Goal: Task Accomplishment & Management: Use online tool/utility

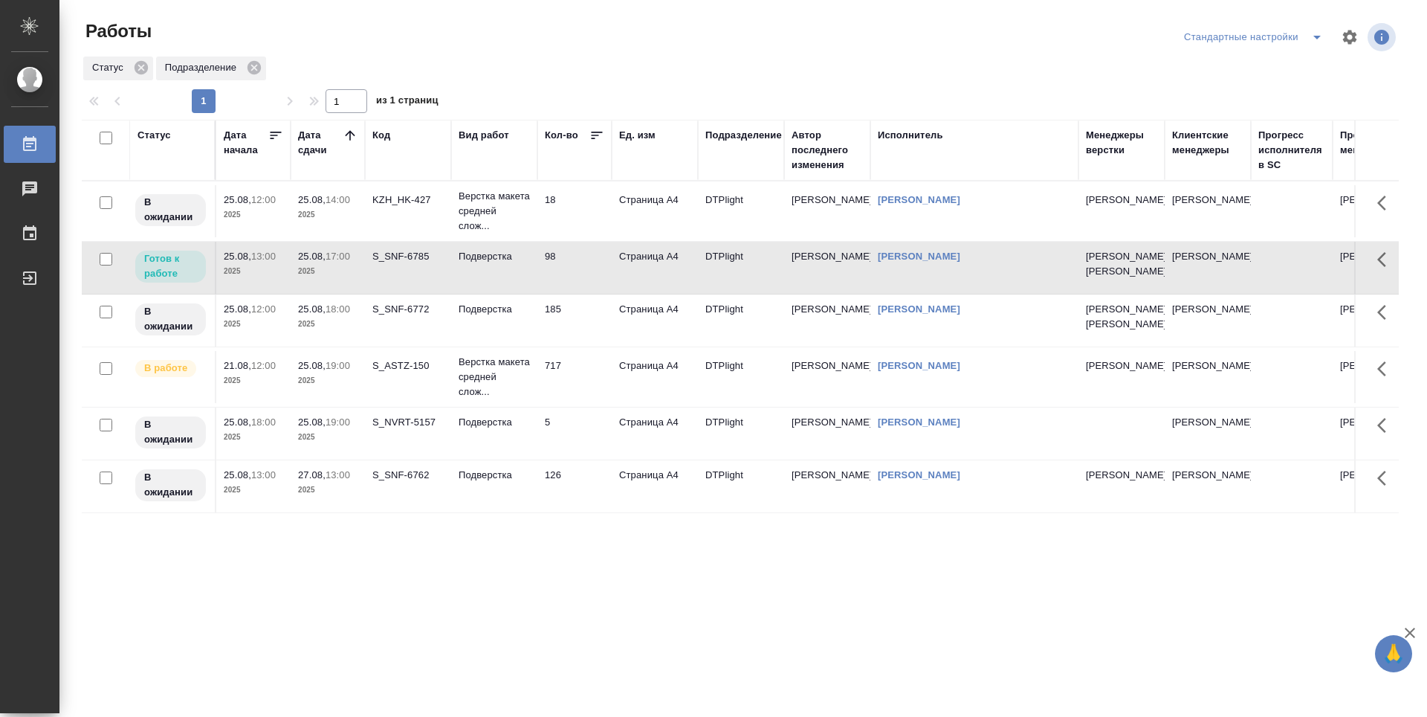
click at [592, 237] on td "185" at bounding box center [574, 211] width 74 height 52
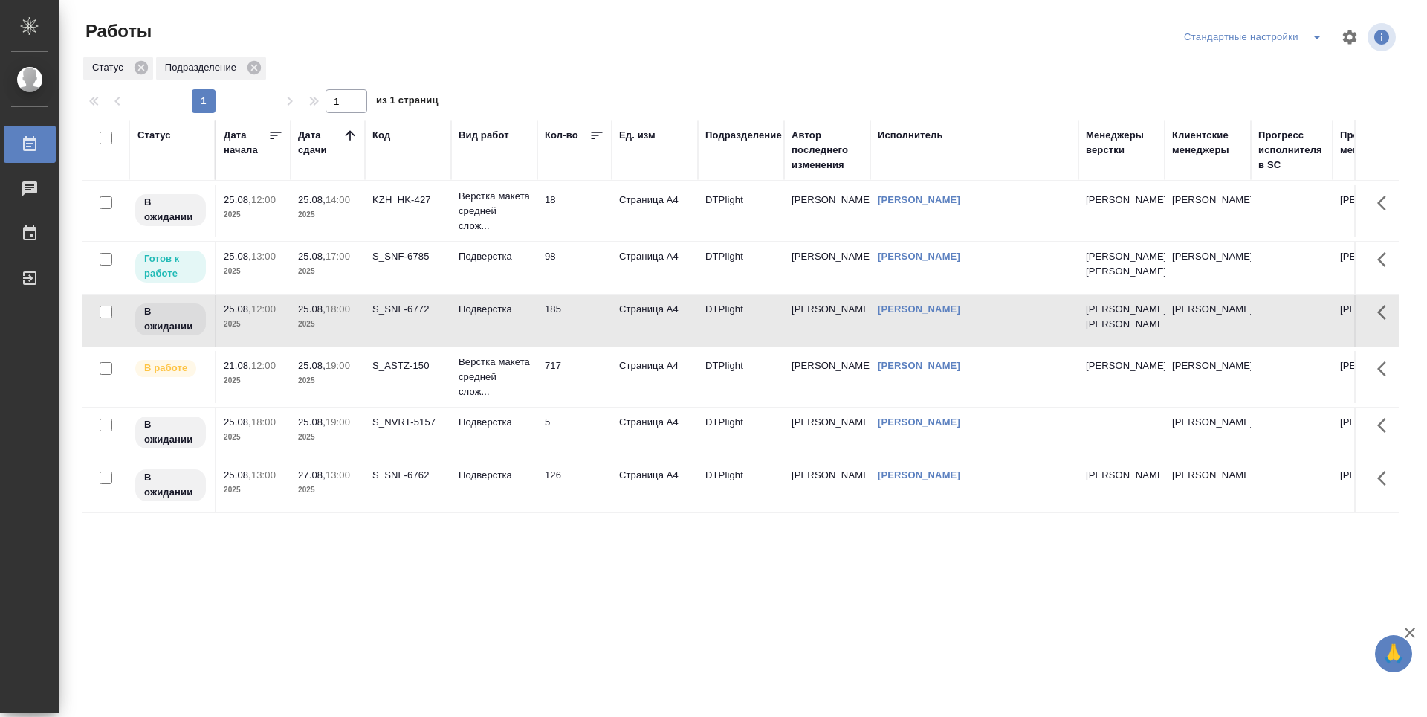
click at [575, 237] on td "717" at bounding box center [574, 211] width 74 height 52
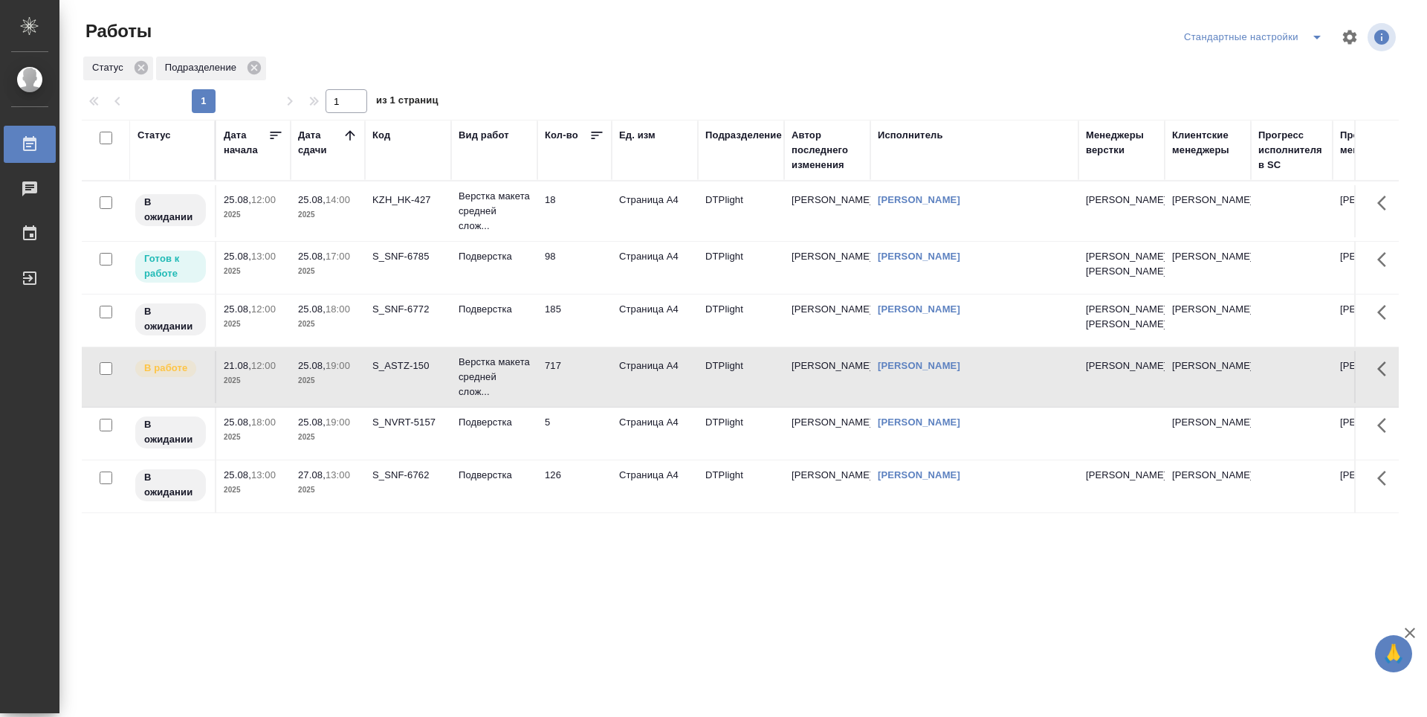
drag, startPoint x: 571, startPoint y: 471, endPoint x: 570, endPoint y: 483, distance: 12.7
click at [569, 237] on td "5" at bounding box center [574, 211] width 74 height 52
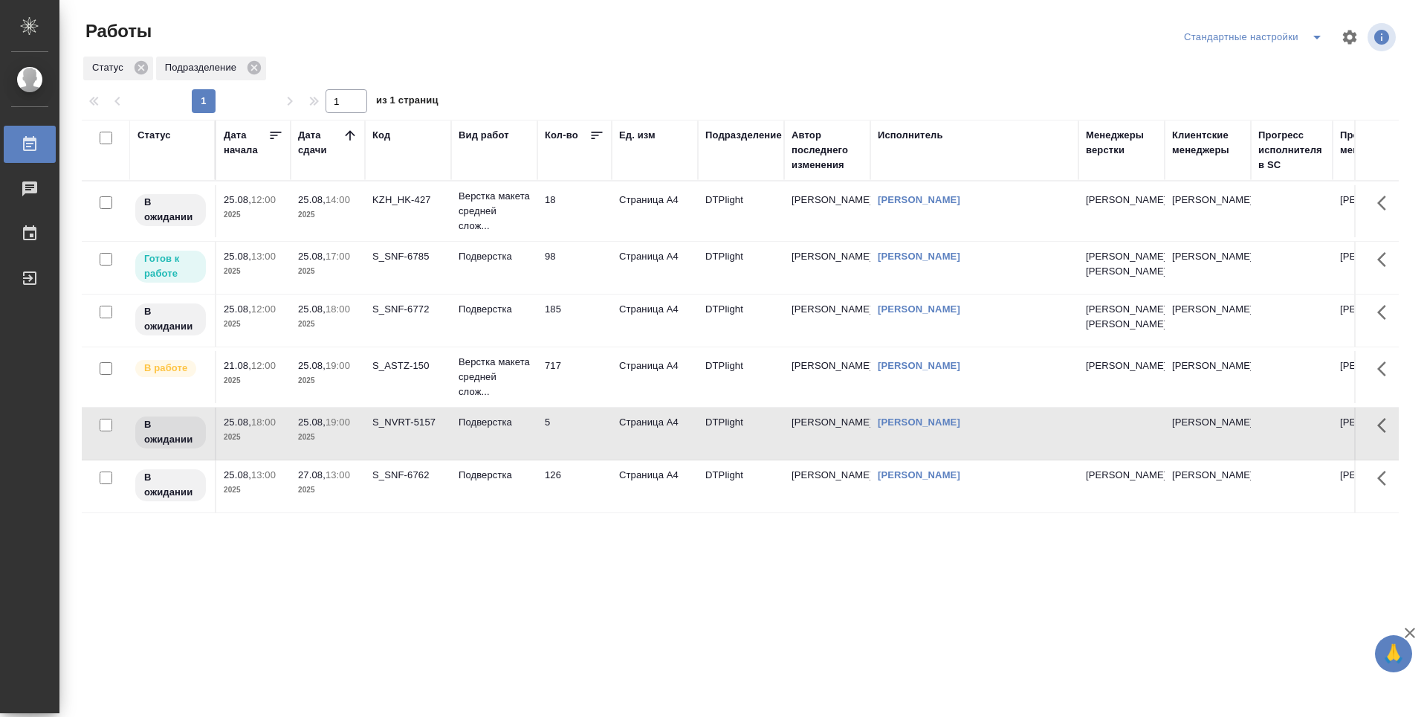
click at [569, 237] on td "126" at bounding box center [574, 211] width 74 height 52
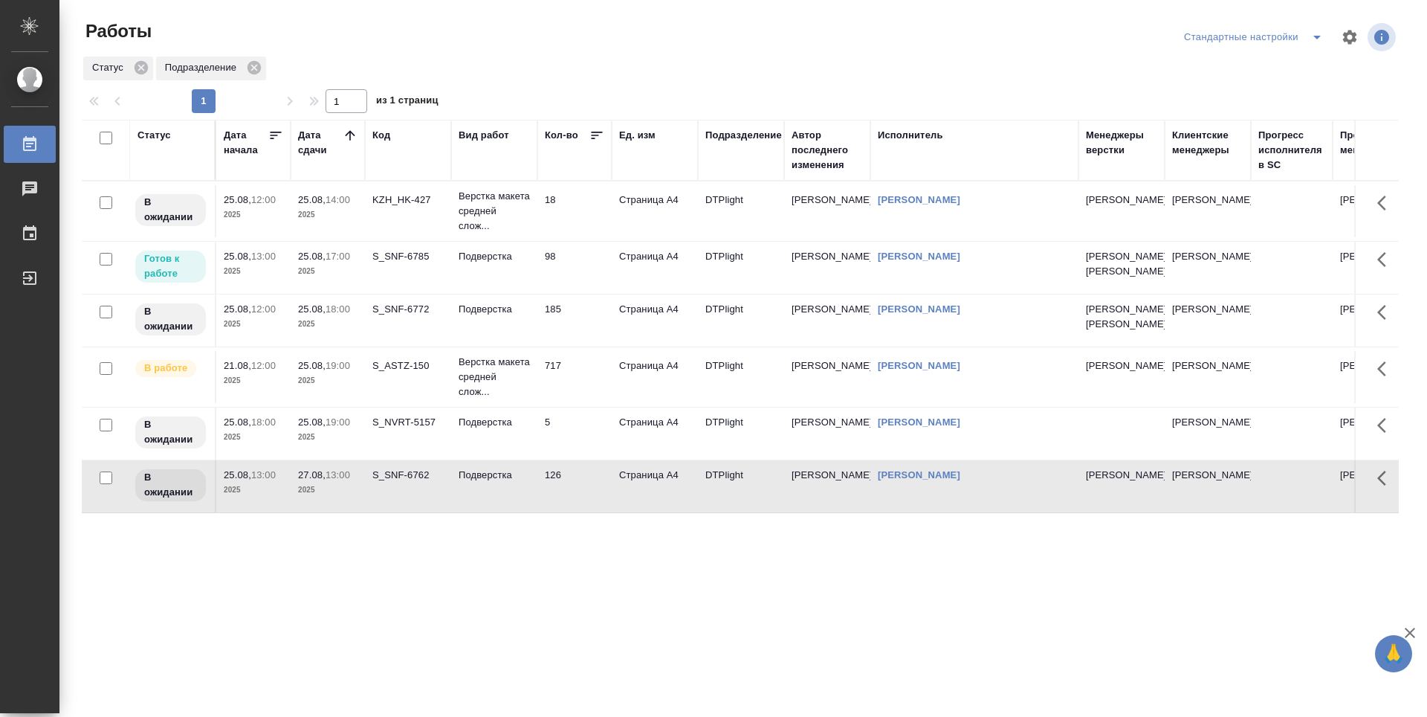
click at [578, 227] on td "18" at bounding box center [574, 211] width 74 height 52
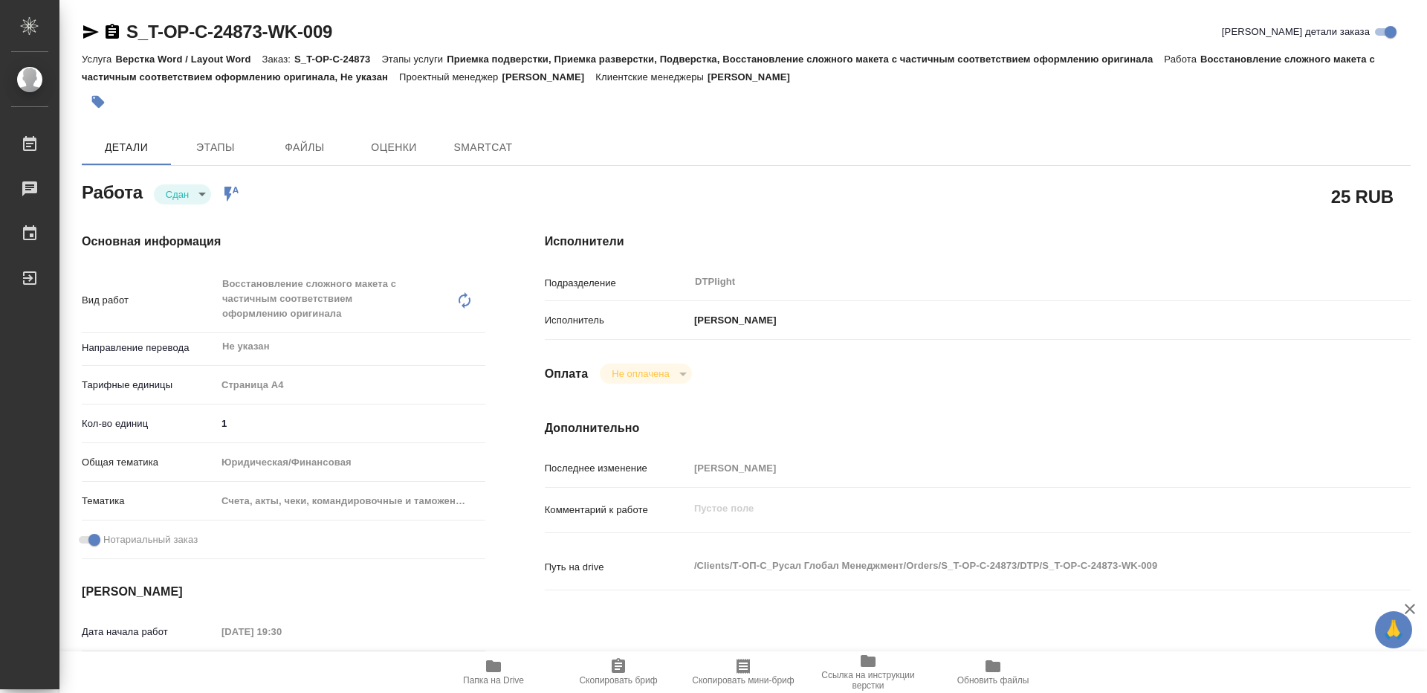
type textarea "x"
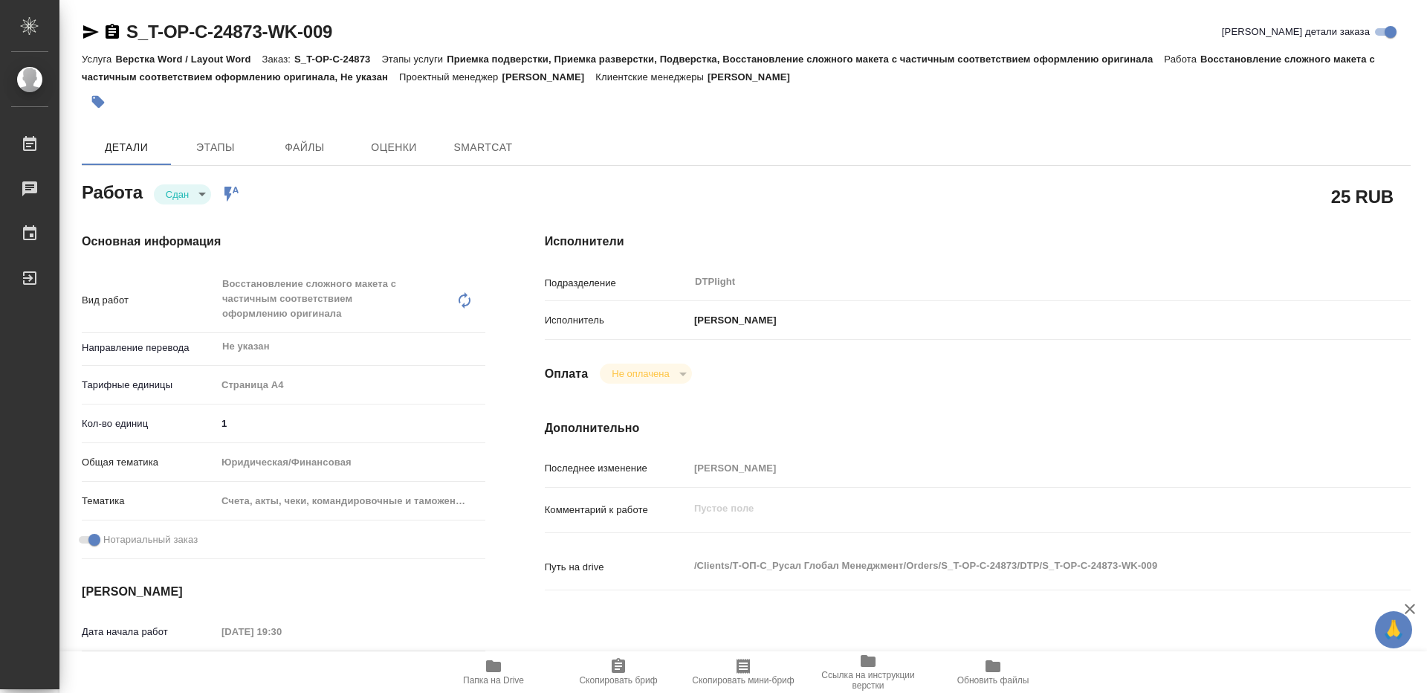
type textarea "x"
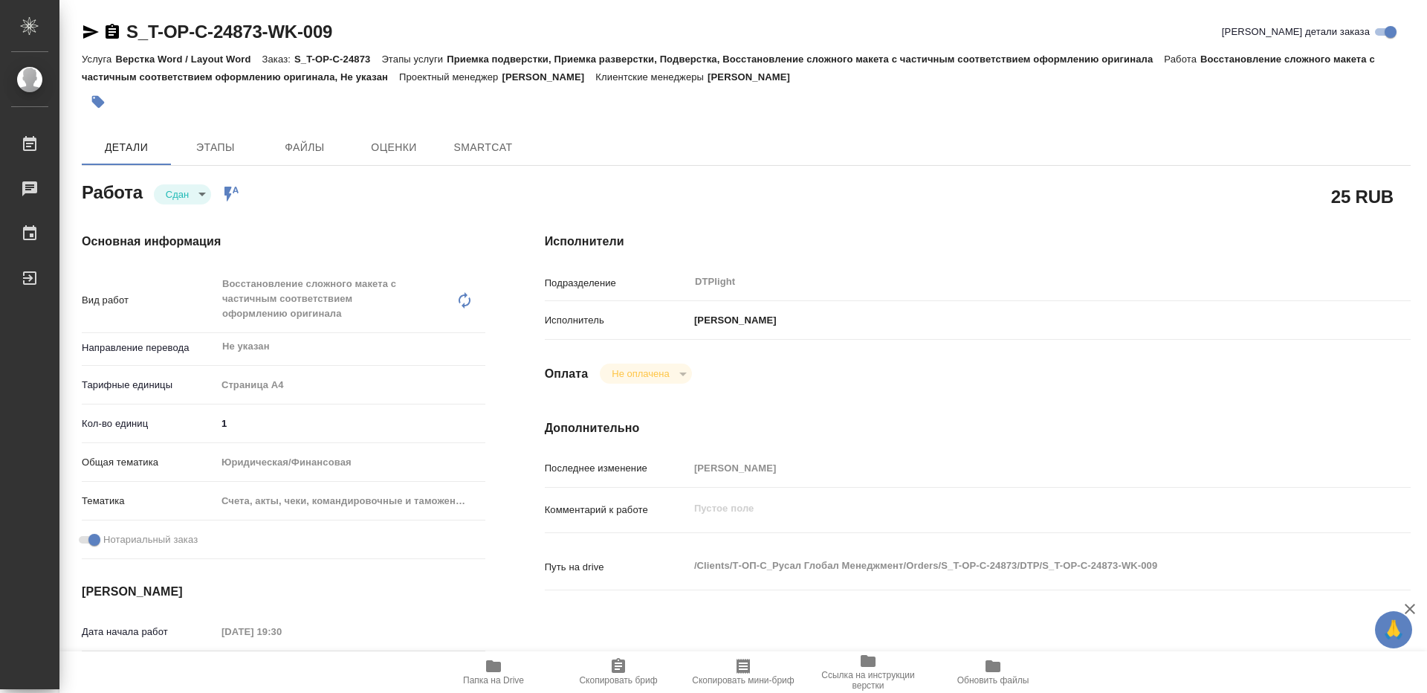
type textarea "x"
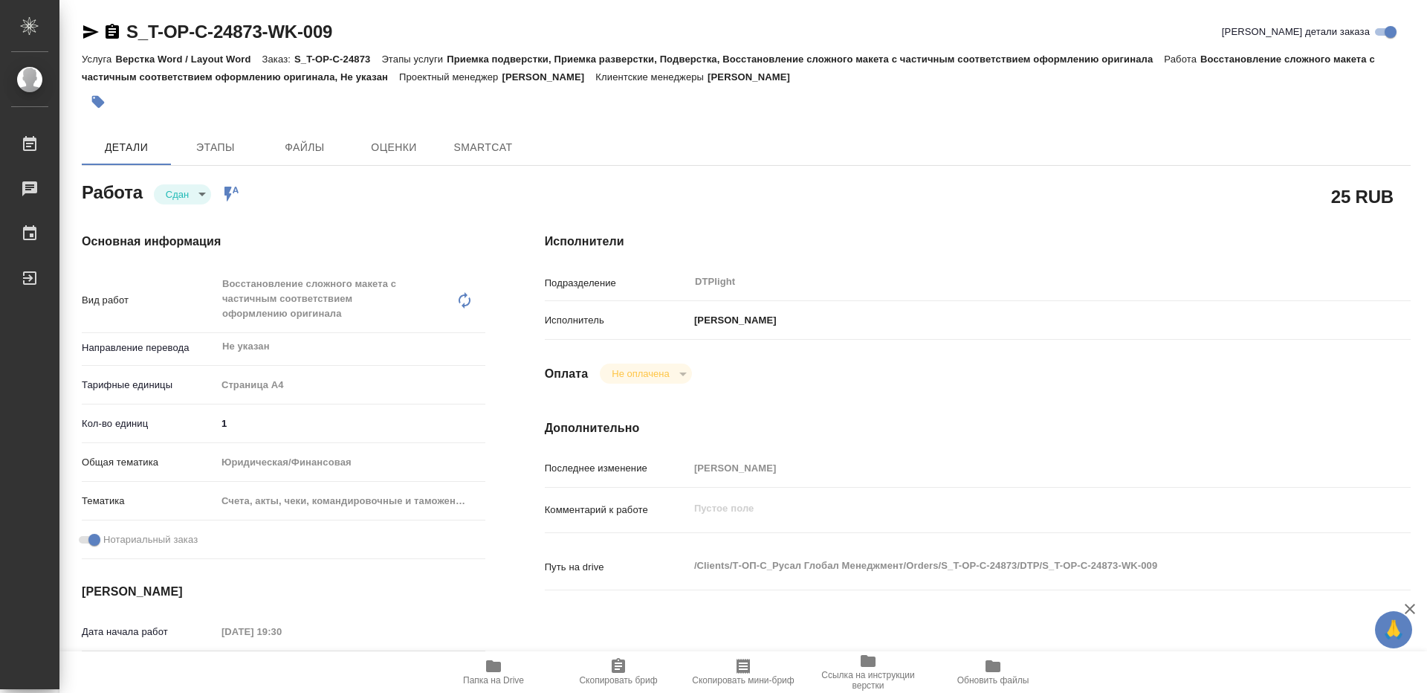
type textarea "x"
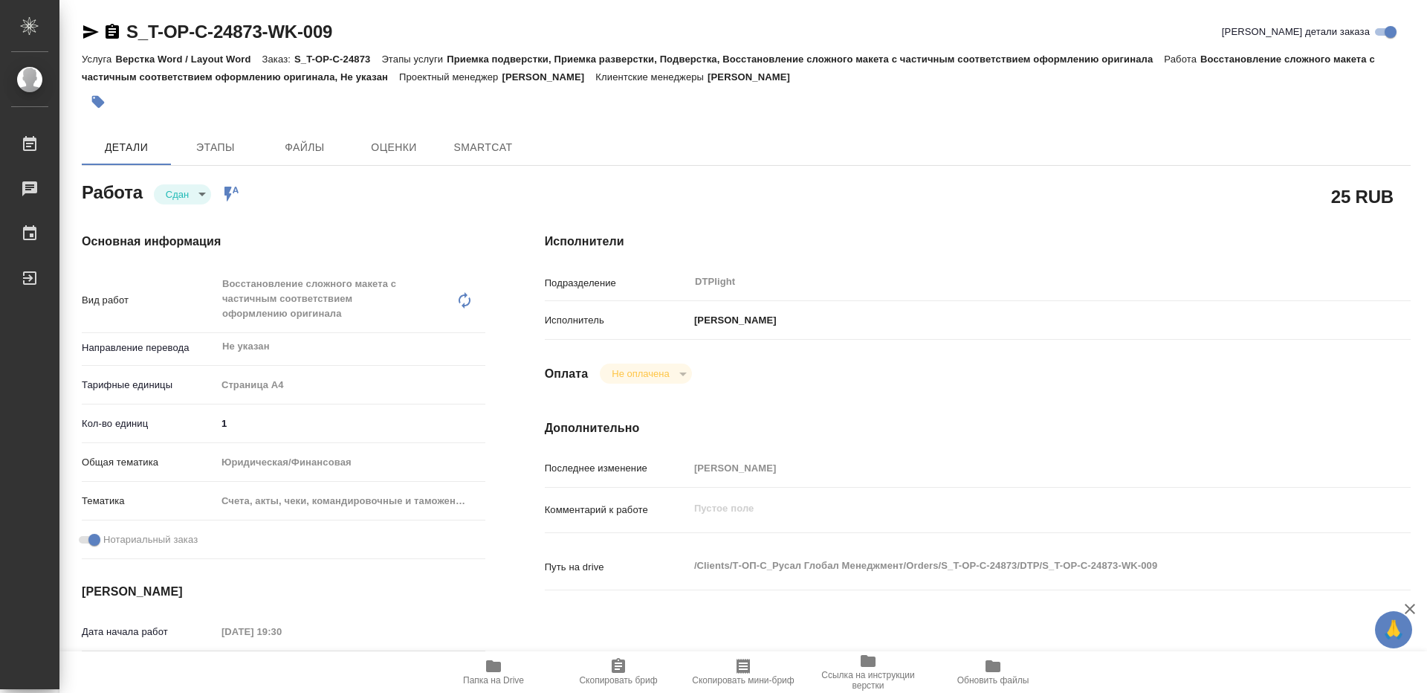
type textarea "x"
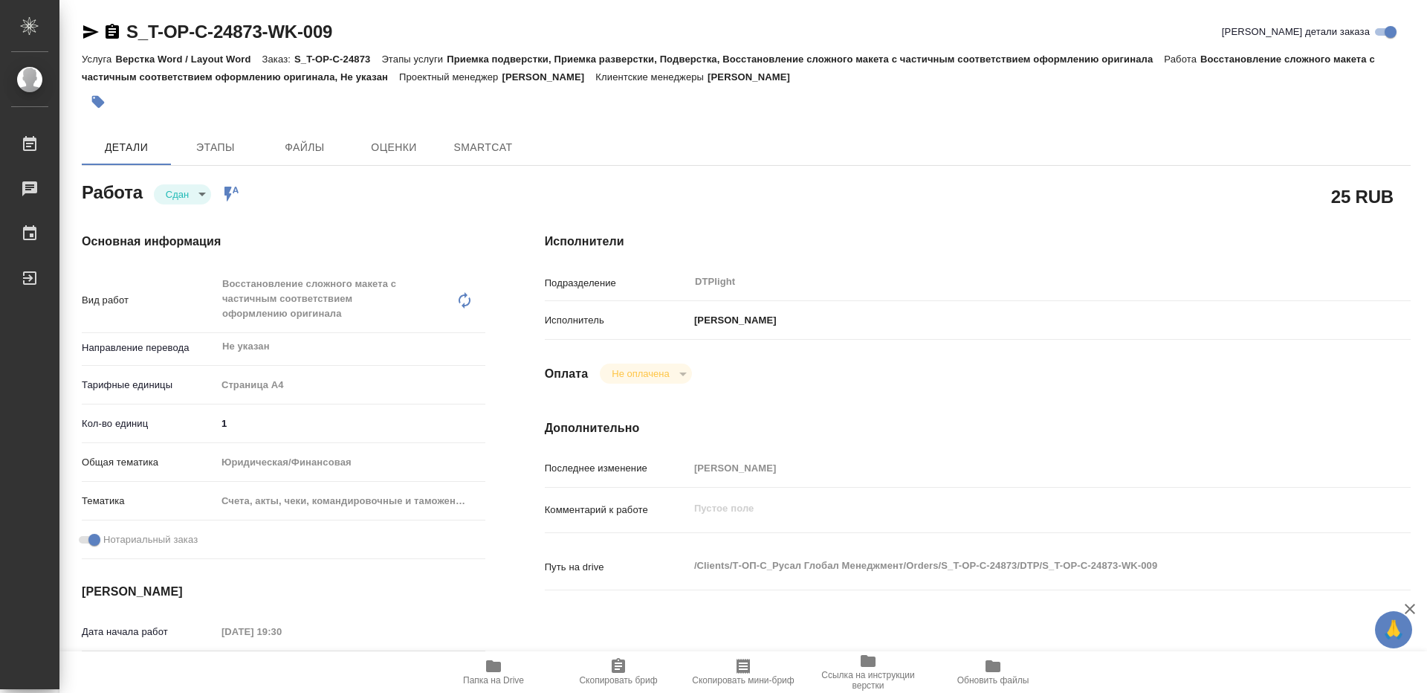
type textarea "x"
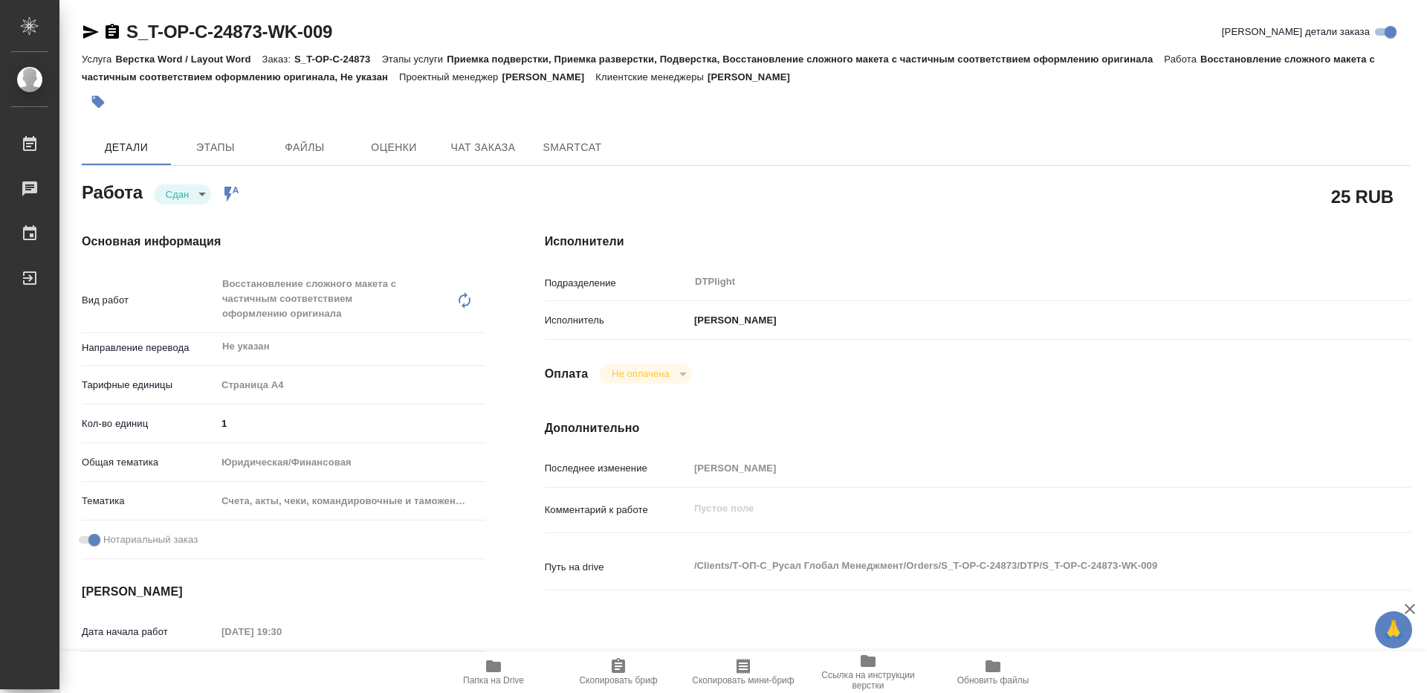
type textarea "x"
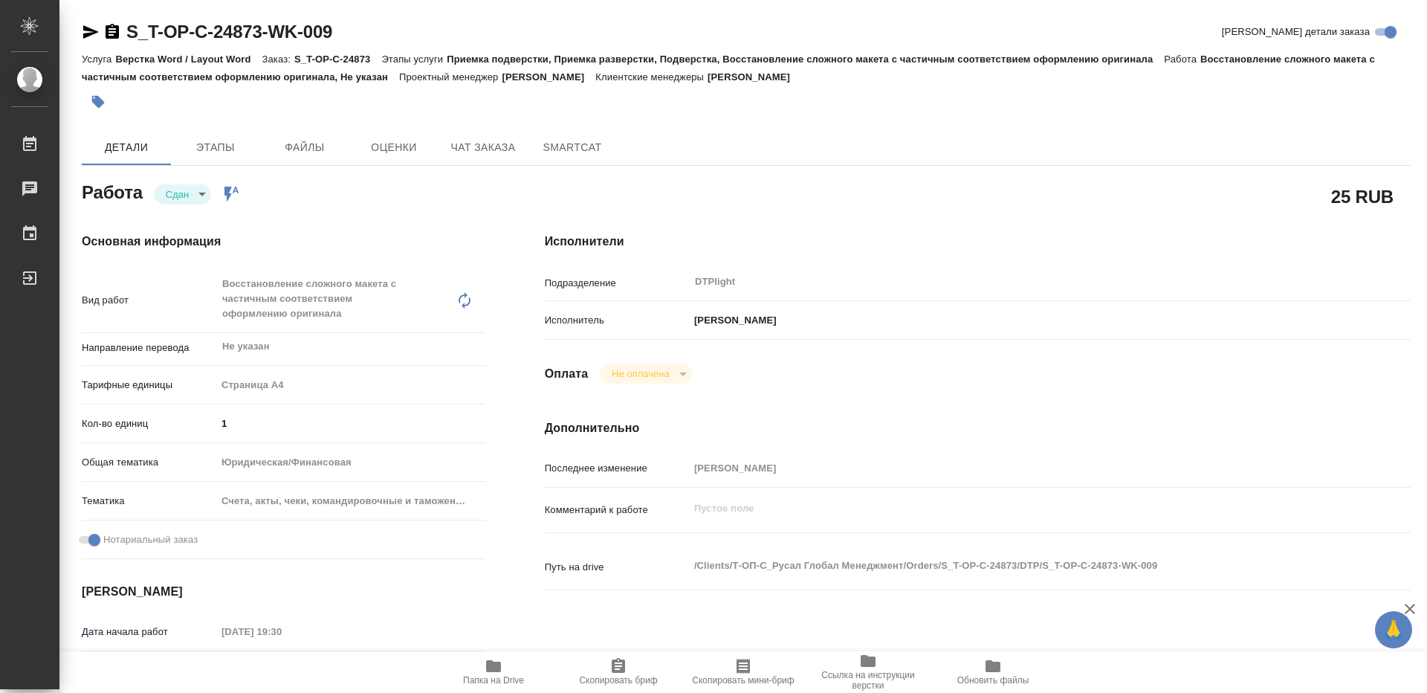
click at [500, 665] on icon "button" at bounding box center [493, 666] width 15 height 12
type textarea "x"
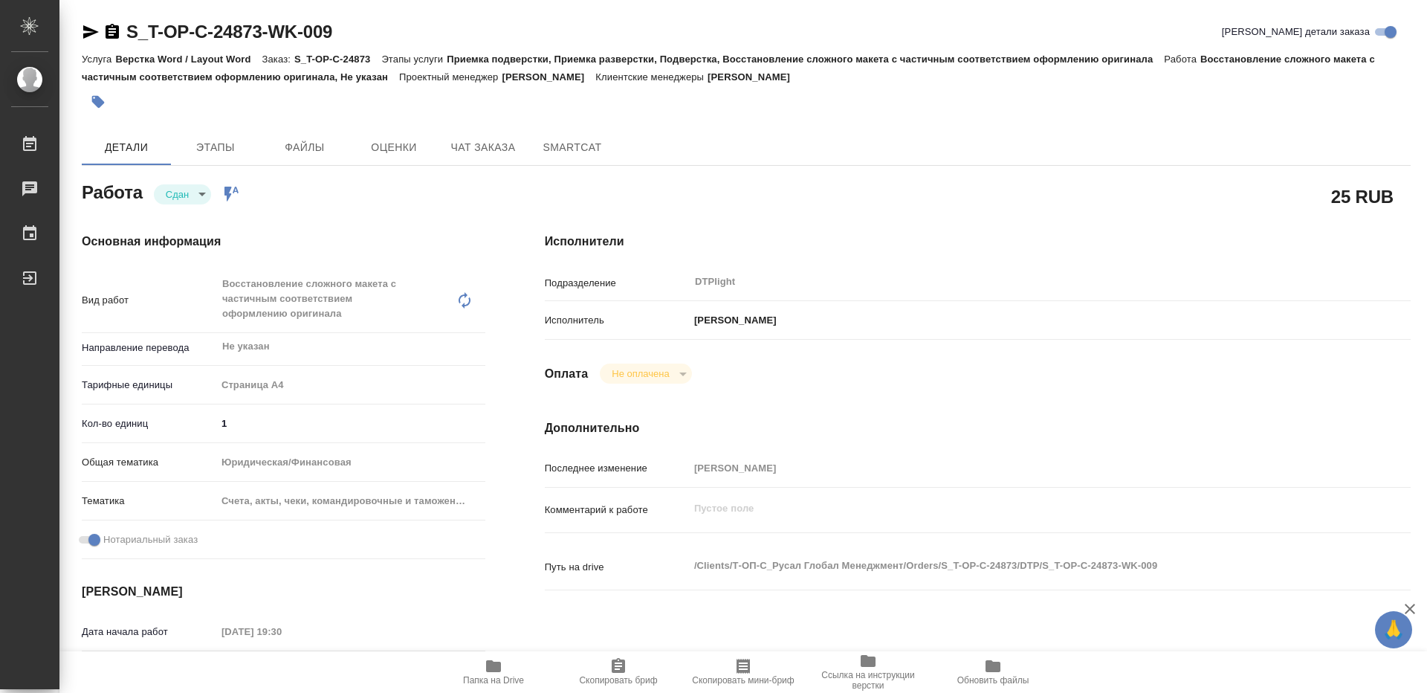
type textarea "x"
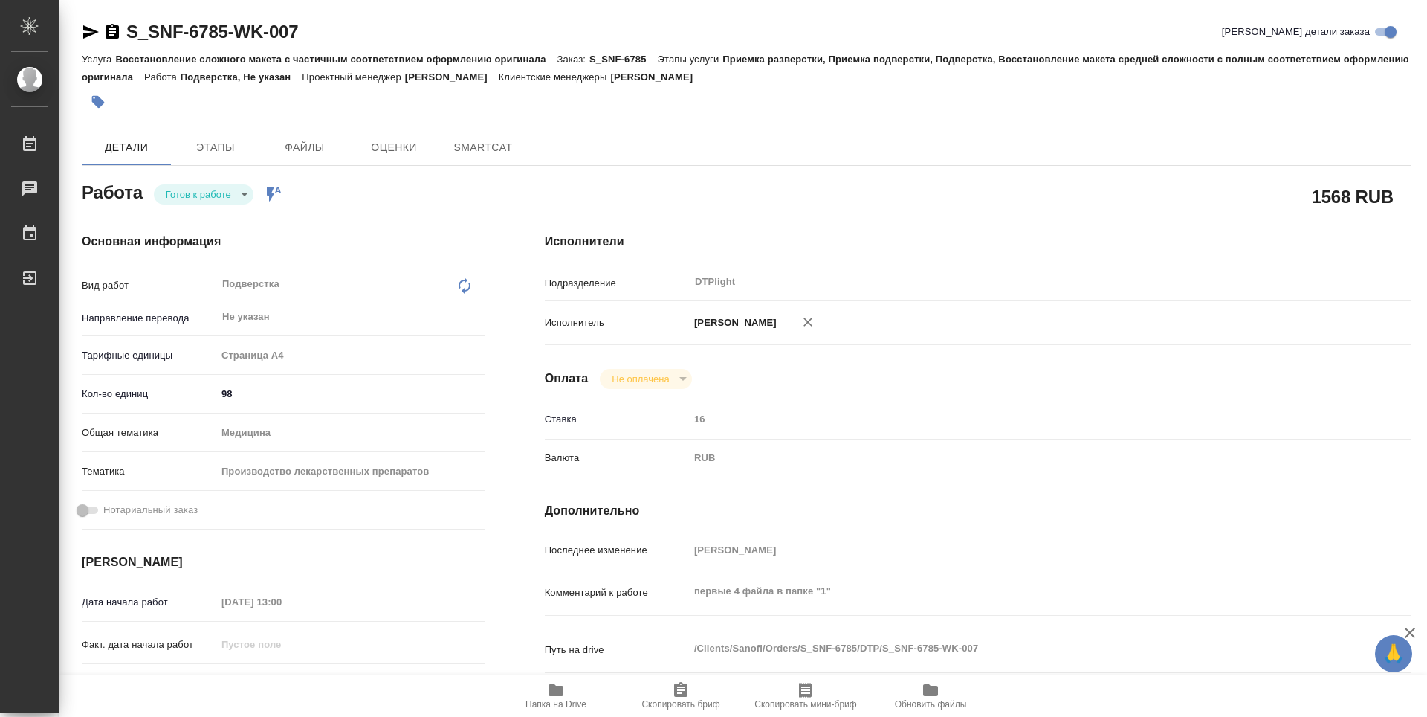
type textarea "x"
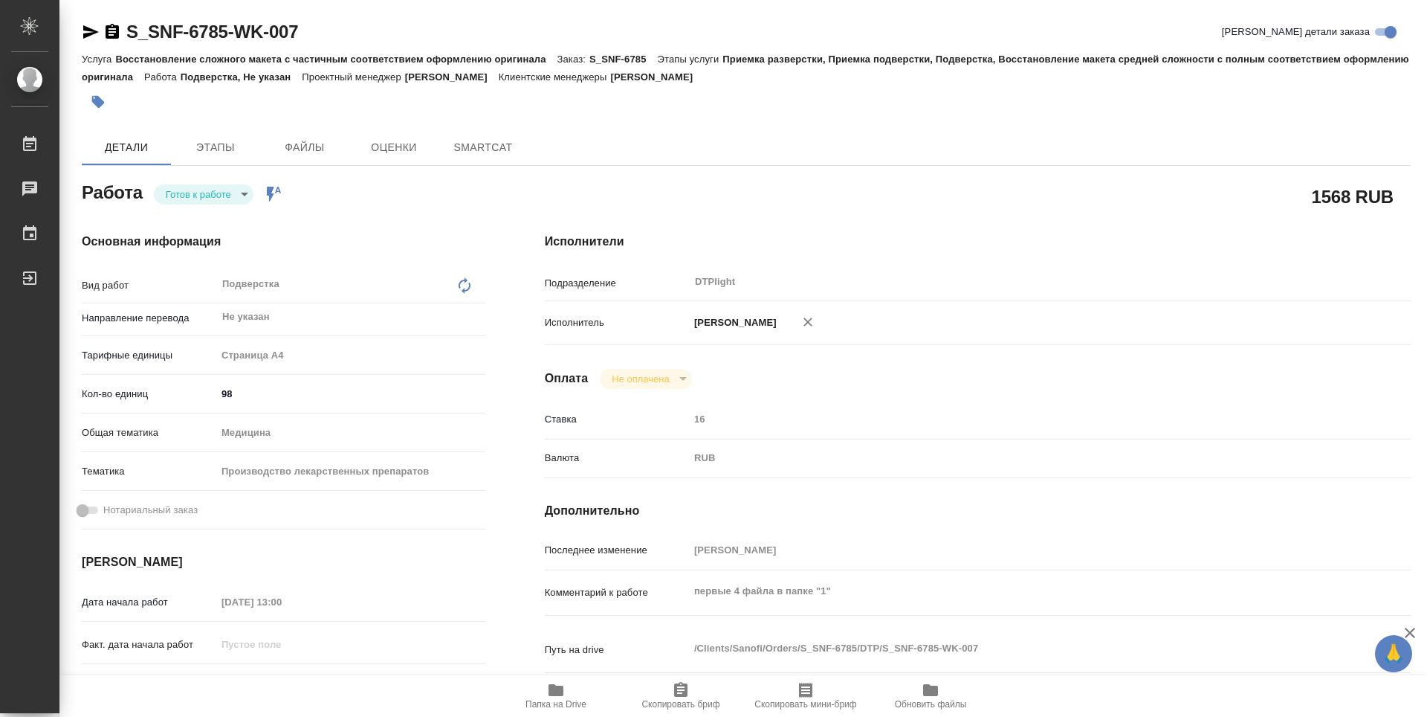
type textarea "x"
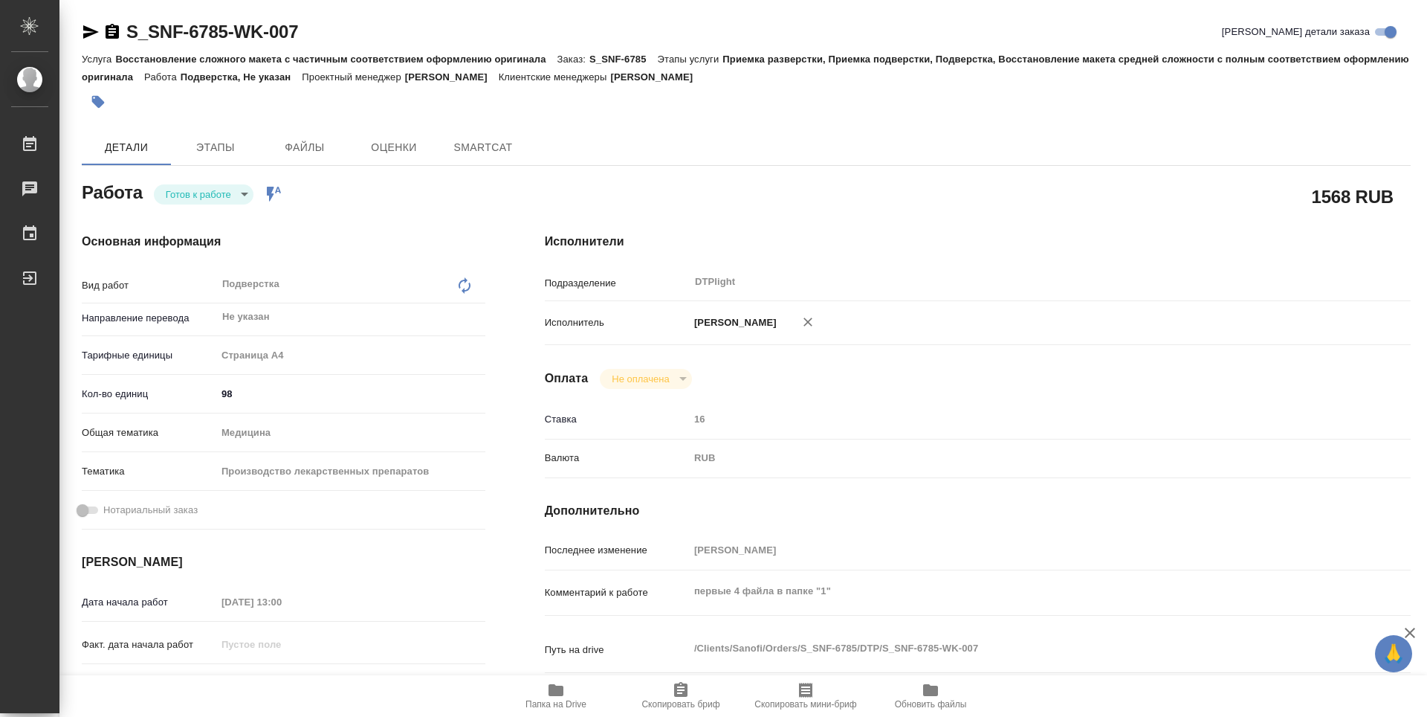
type textarea "x"
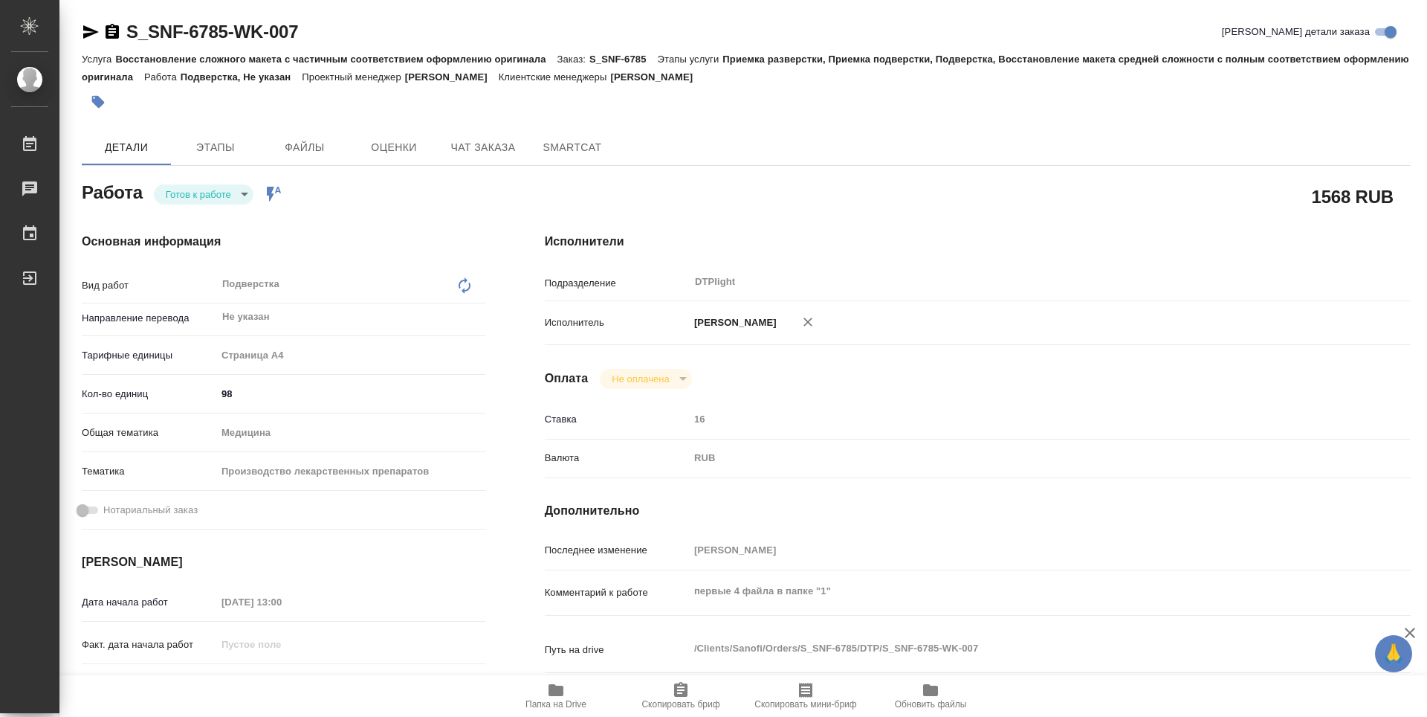
type textarea "x"
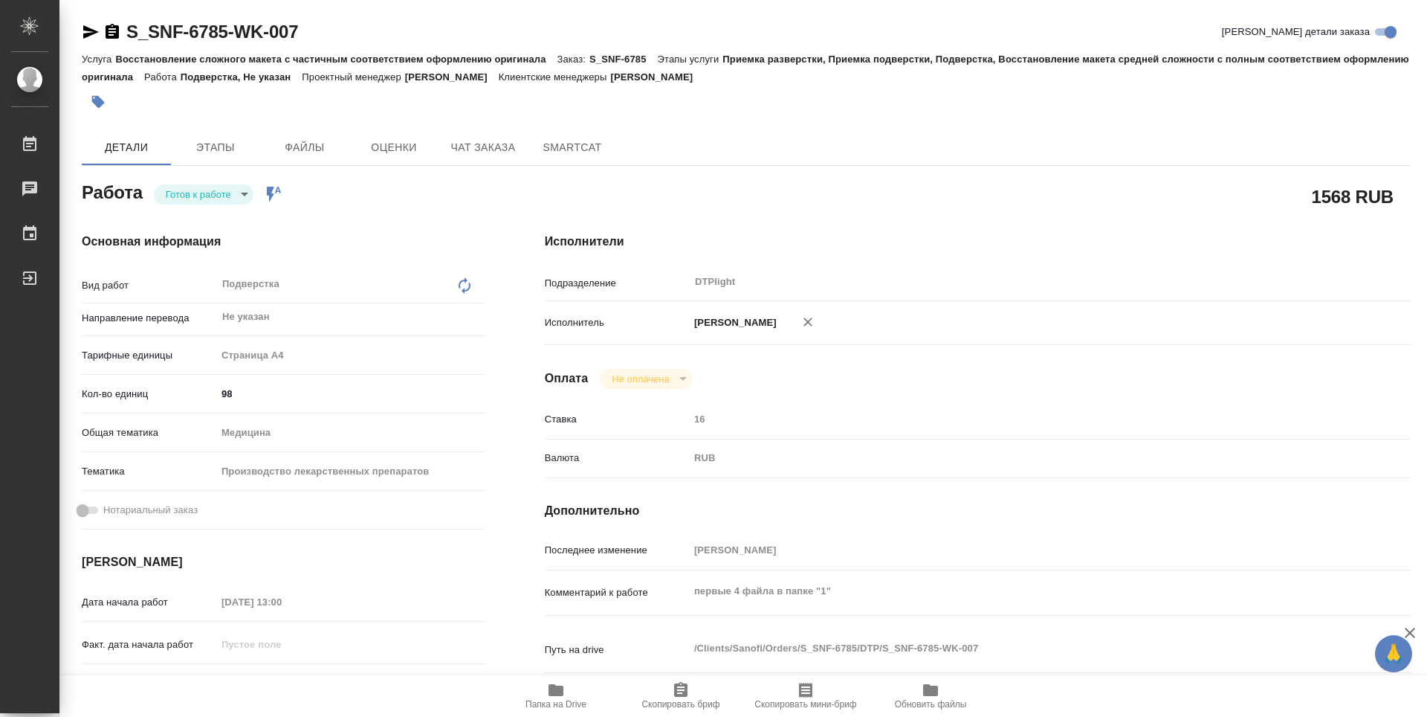
type textarea "x"
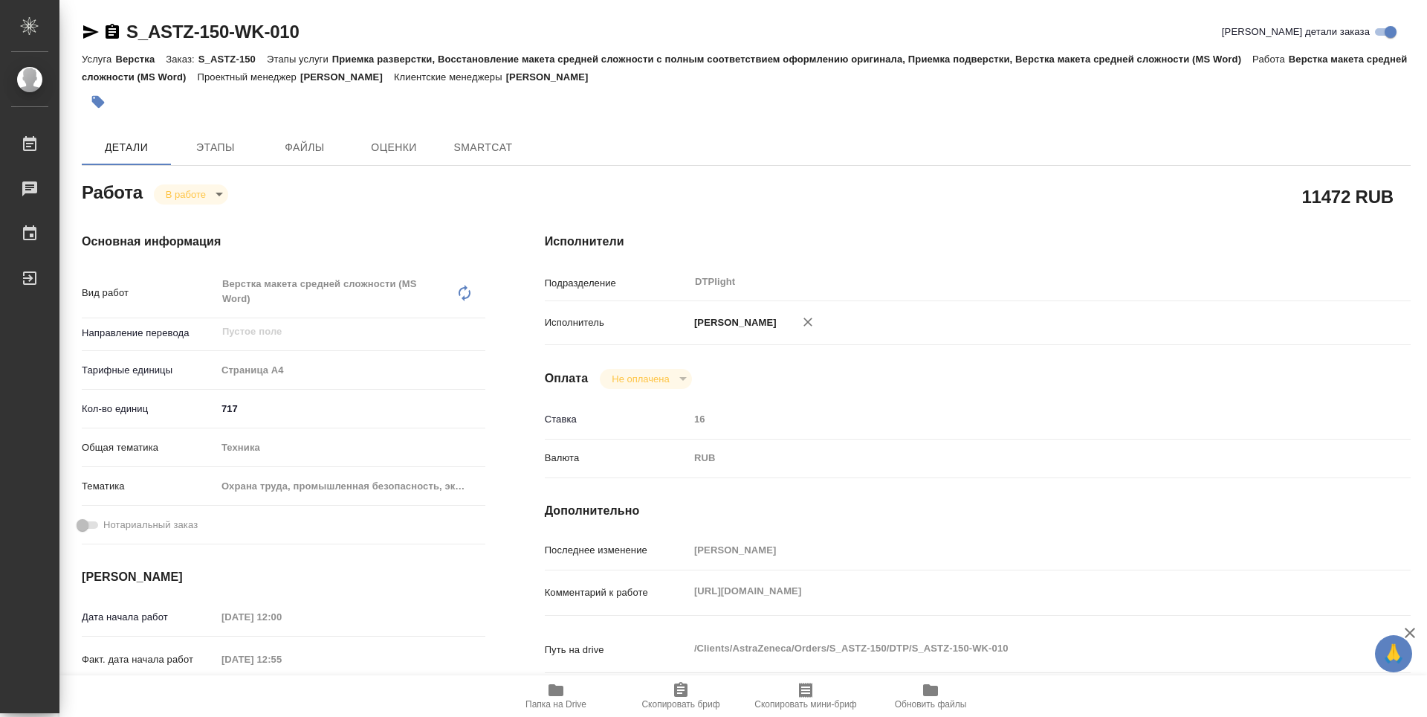
type textarea "x"
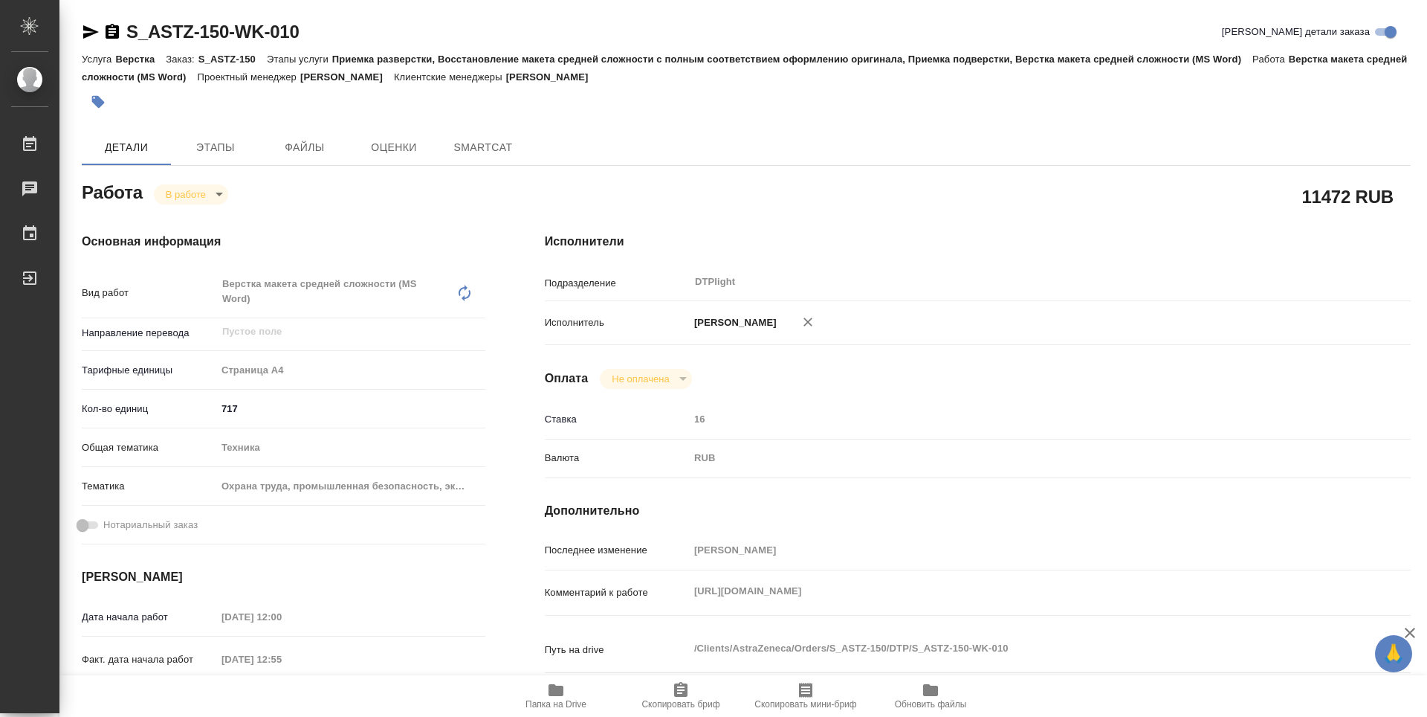
type textarea "x"
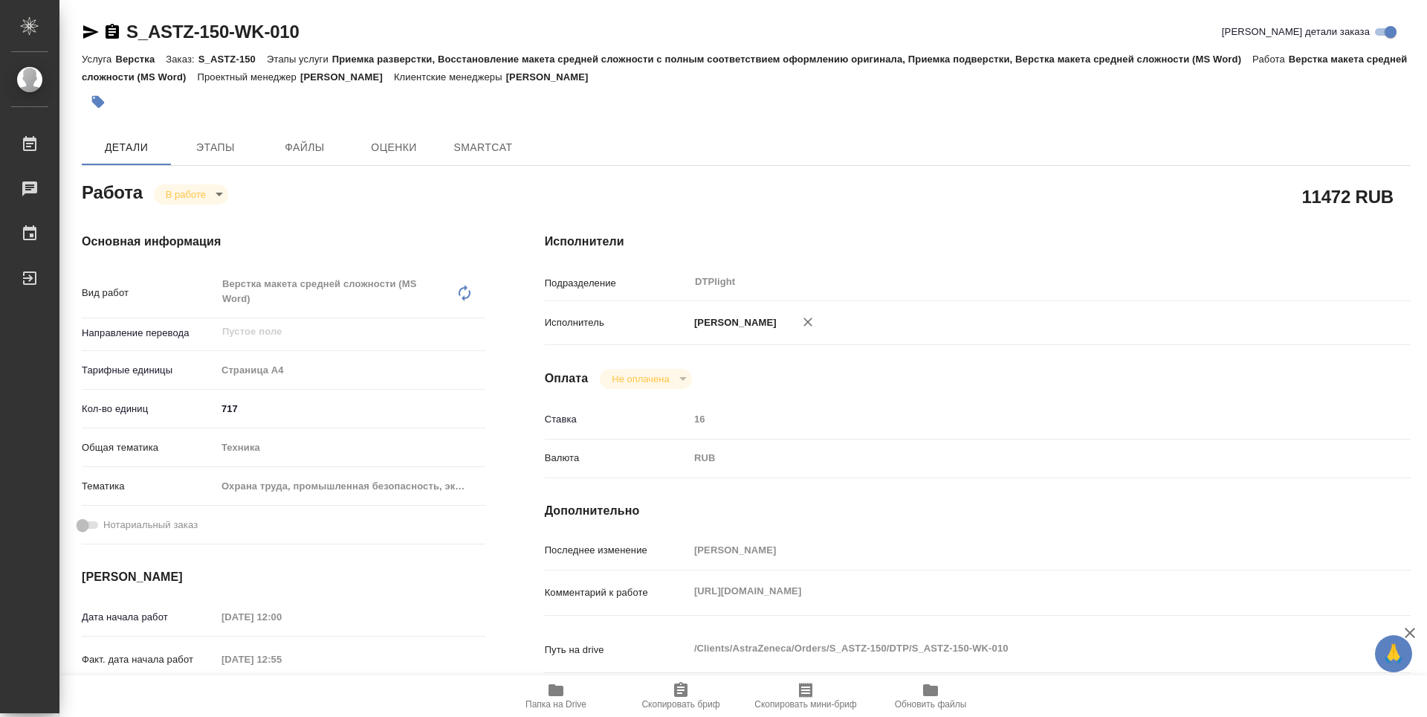
type textarea "x"
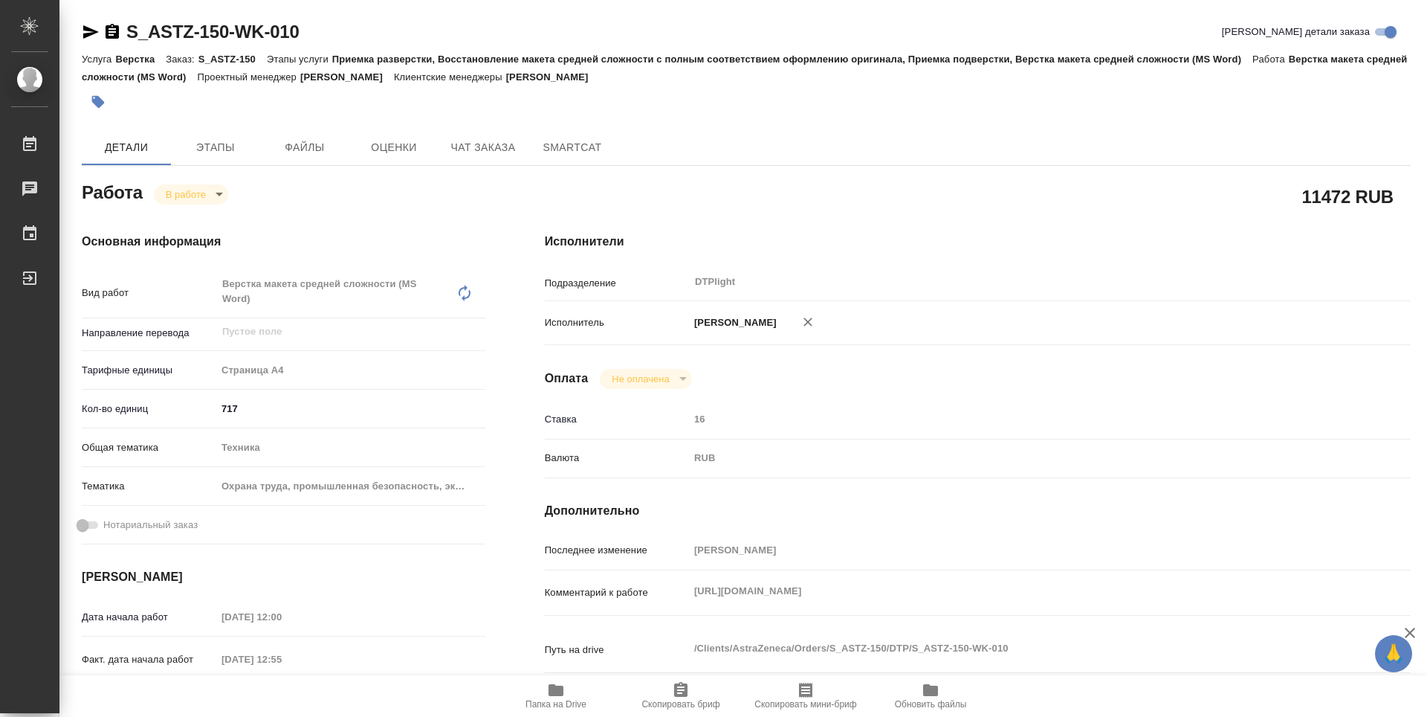
type textarea "x"
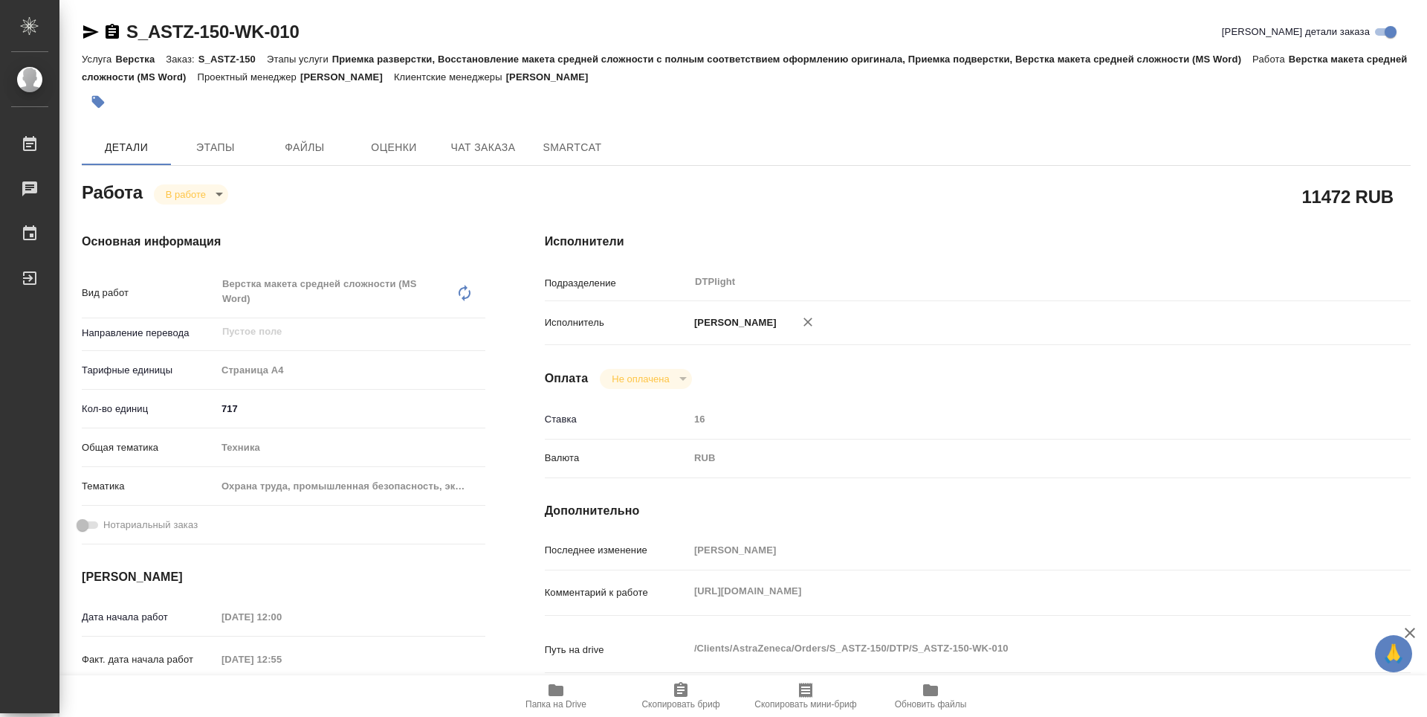
type textarea "x"
